Goal: Information Seeking & Learning: Stay updated

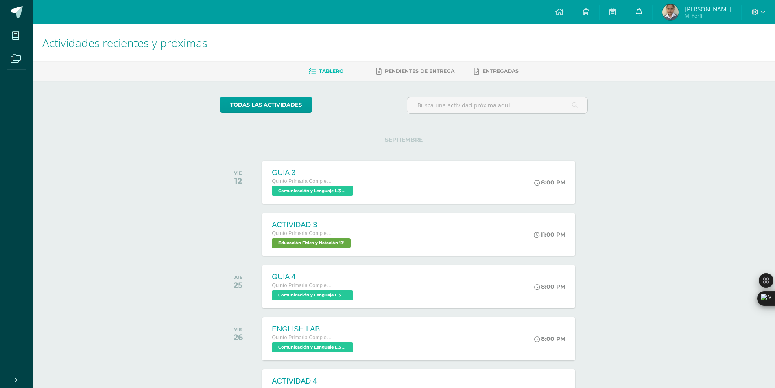
click at [653, 9] on link at bounding box center [639, 12] width 26 height 24
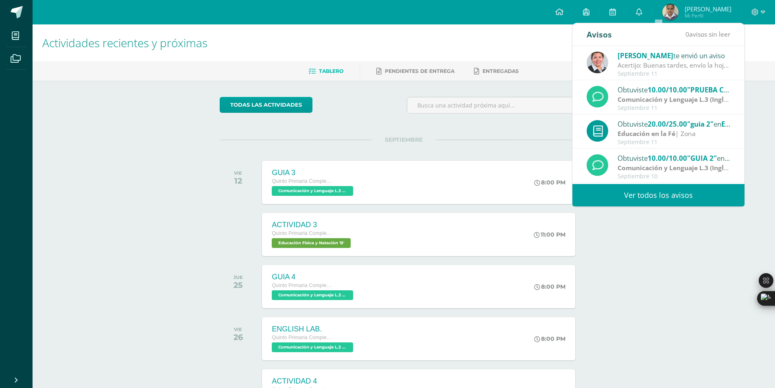
click at [625, 194] on link "Ver todos los avisos" at bounding box center [659, 195] width 172 height 22
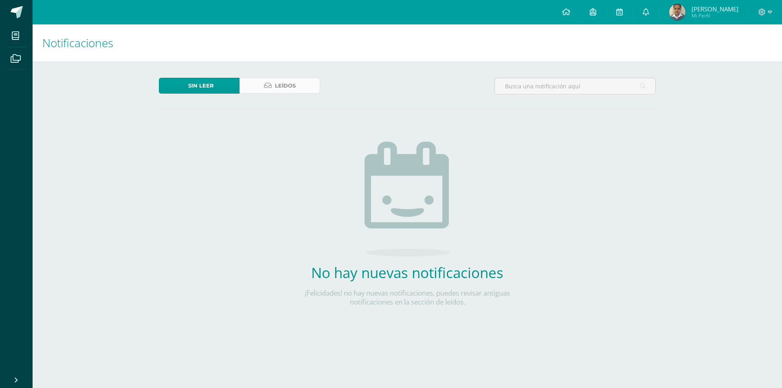
click at [269, 88] on icon at bounding box center [268, 85] width 8 height 7
click at [270, 82] on icon at bounding box center [268, 85] width 8 height 7
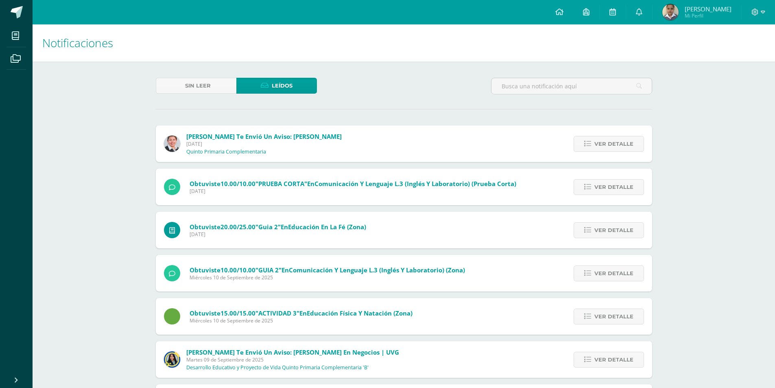
scroll to position [163, 0]
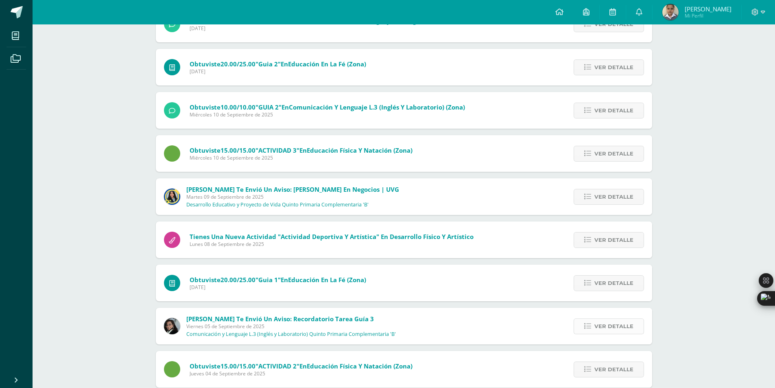
click at [610, 329] on span "Ver detalle" at bounding box center [614, 326] width 39 height 15
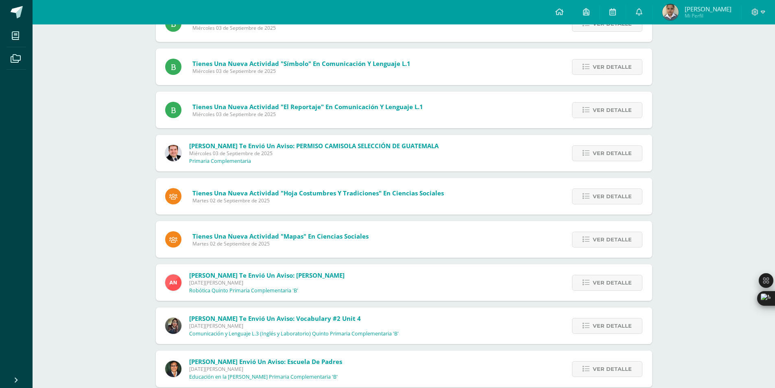
scroll to position [897, 0]
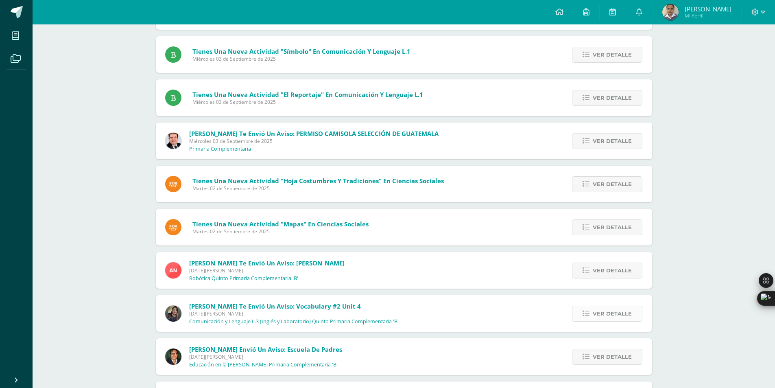
click at [611, 306] on span "Ver detalle" at bounding box center [612, 313] width 39 height 15
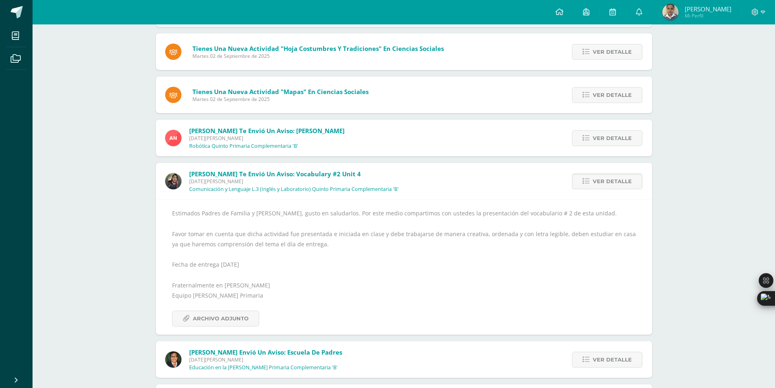
scroll to position [869, 0]
click at [222, 313] on span "Archivo Adjunto" at bounding box center [221, 318] width 56 height 15
